Goal: Task Accomplishment & Management: Use online tool/utility

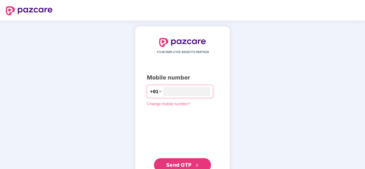
type input "**********"
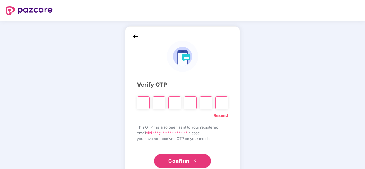
type input "*"
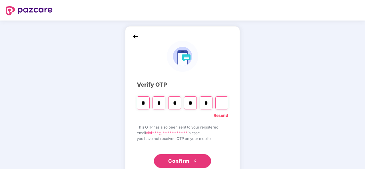
type input "*"
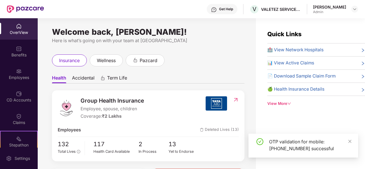
click at [218, 65] on div "insurance wellness pazcard" at bounding box center [148, 60] width 192 height 12
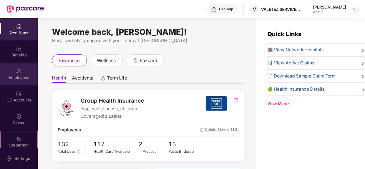
click at [11, 75] on div "Employees" at bounding box center [19, 78] width 38 height 6
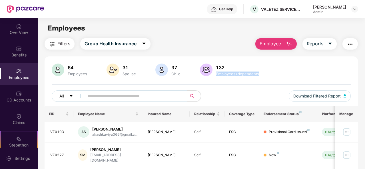
drag, startPoint x: 363, startPoint y: 66, endPoint x: 363, endPoint y: 77, distance: 10.8
click at [350, 72] on div "64 Employees 31 Spouse 37 Child [DEMOGRAPHIC_DATA] Employees+dependents" at bounding box center [201, 71] width 299 height 14
click at [347, 92] on button "Download Filtered Report" at bounding box center [319, 95] width 62 height 11
